Goal: Navigation & Orientation: Find specific page/section

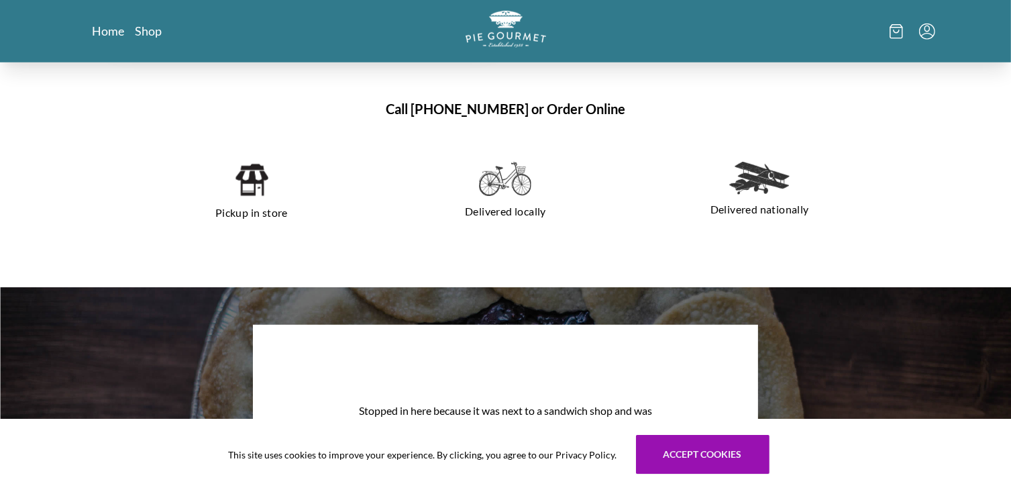
scroll to position [869, 0]
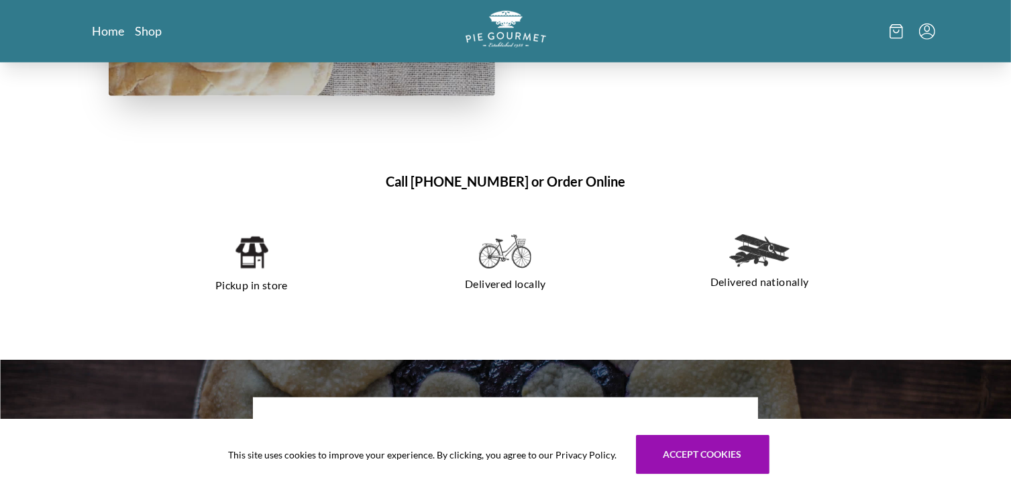
click at [255, 282] on p "Pickup in store" at bounding box center [252, 284] width 222 height 21
click at [252, 252] on img at bounding box center [251, 252] width 34 height 36
click at [237, 288] on p "Pickup in store" at bounding box center [252, 284] width 222 height 21
click at [281, 288] on p "Pickup in store" at bounding box center [252, 284] width 222 height 21
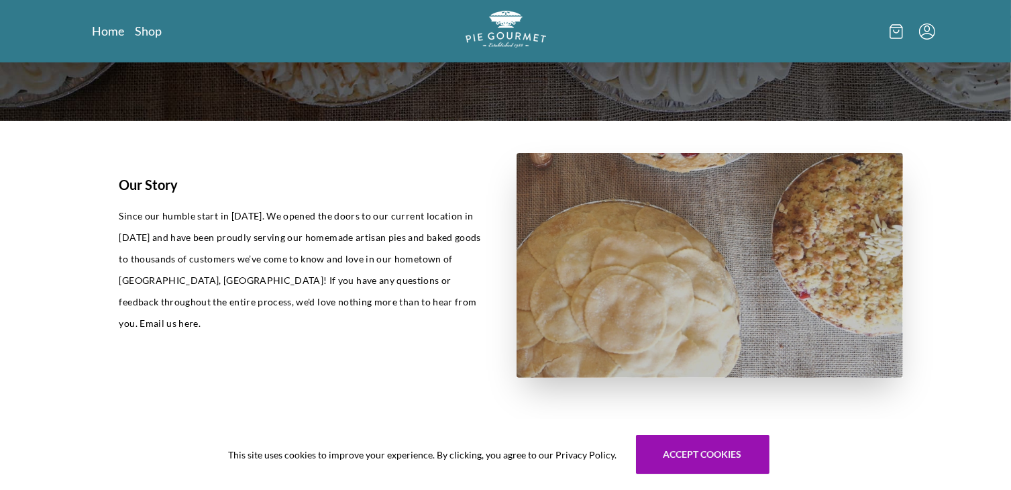
scroll to position [13, 0]
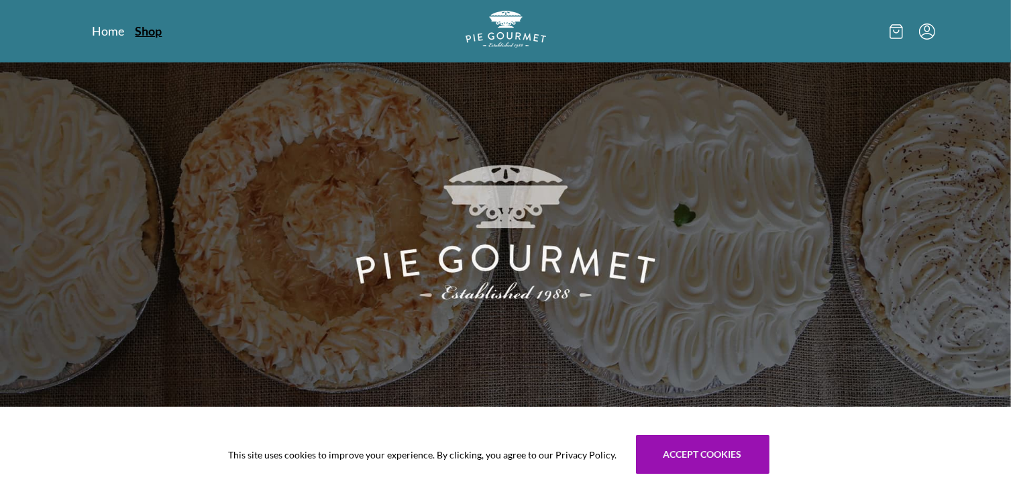
click at [147, 35] on link "Shop" at bounding box center [149, 31] width 27 height 16
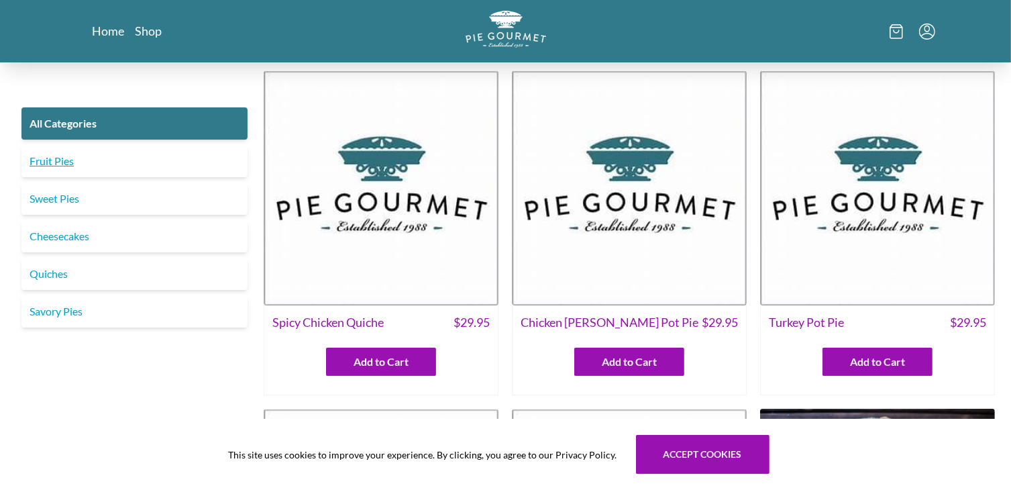
click at [76, 168] on link "Fruit Pies" at bounding box center [134, 161] width 226 height 32
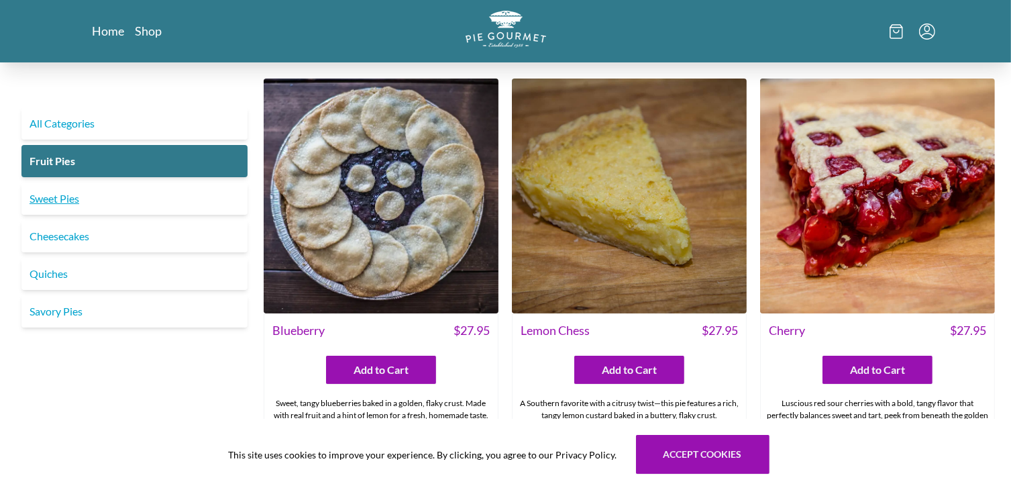
click at [80, 203] on link "Sweet Pies" at bounding box center [134, 198] width 226 height 32
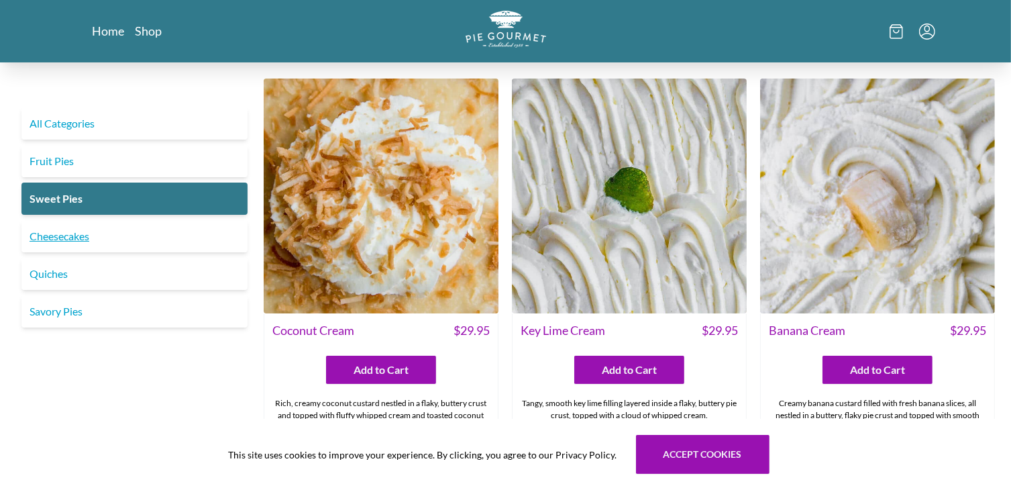
click at [83, 240] on link "Cheesecakes" at bounding box center [134, 236] width 226 height 32
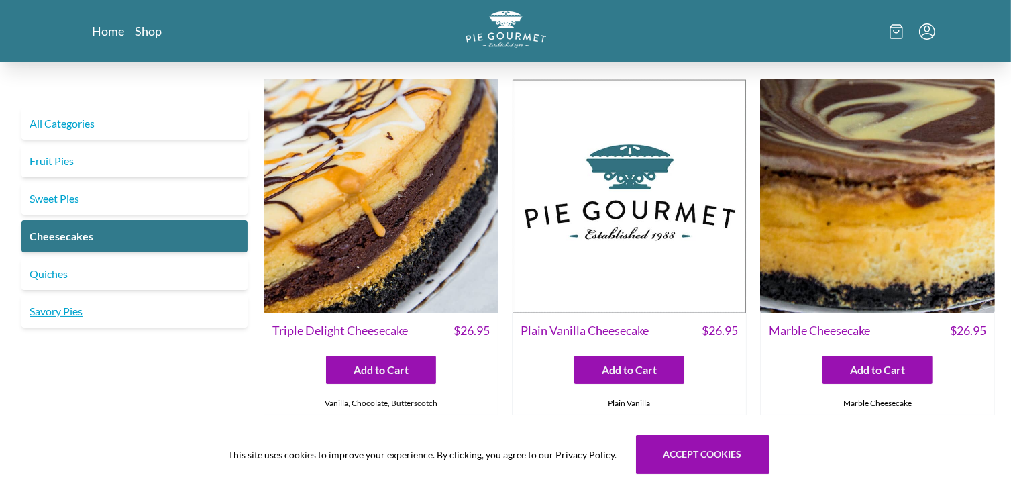
click at [72, 311] on link "Savory Pies" at bounding box center [134, 311] width 226 height 32
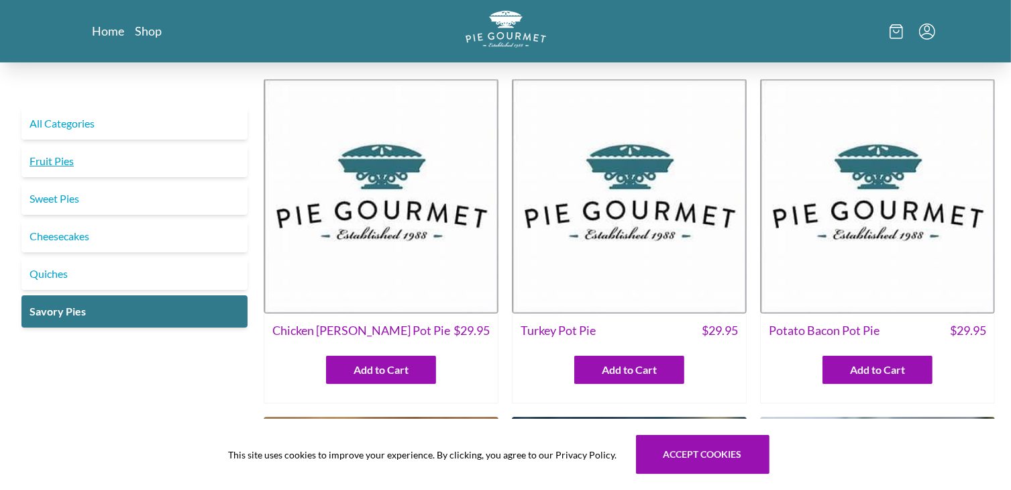
click at [56, 160] on link "Fruit Pies" at bounding box center [134, 161] width 226 height 32
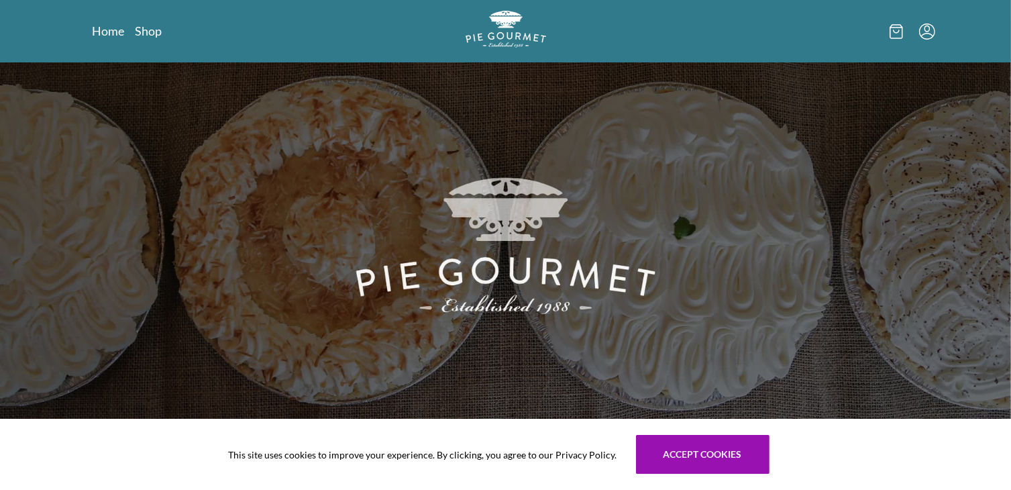
scroll to position [13, 0]
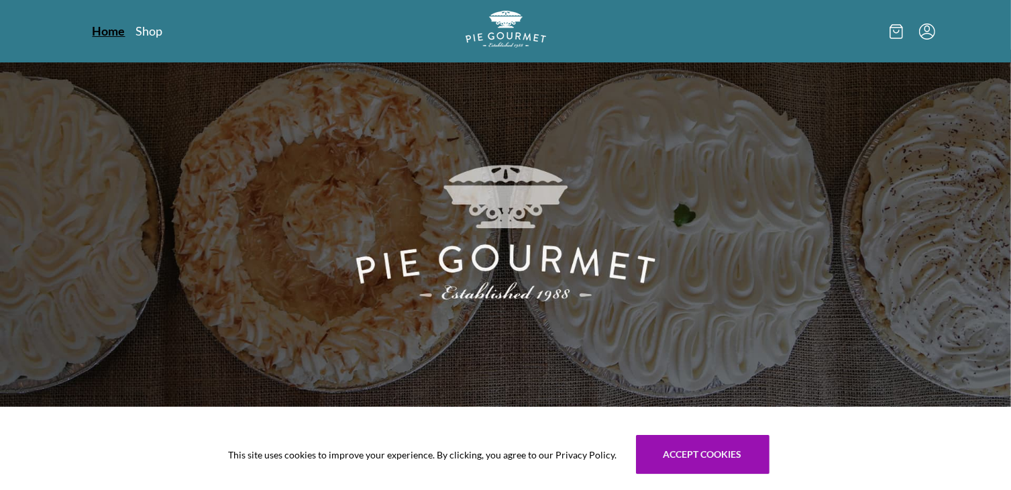
click at [123, 34] on link "Home" at bounding box center [109, 31] width 33 height 16
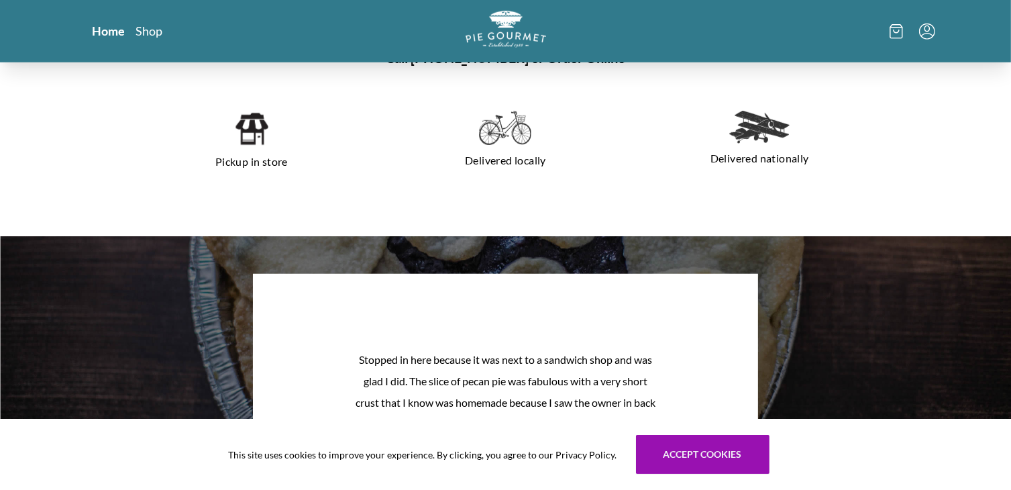
scroll to position [306, 0]
